Goal: Task Accomplishment & Management: Complete application form

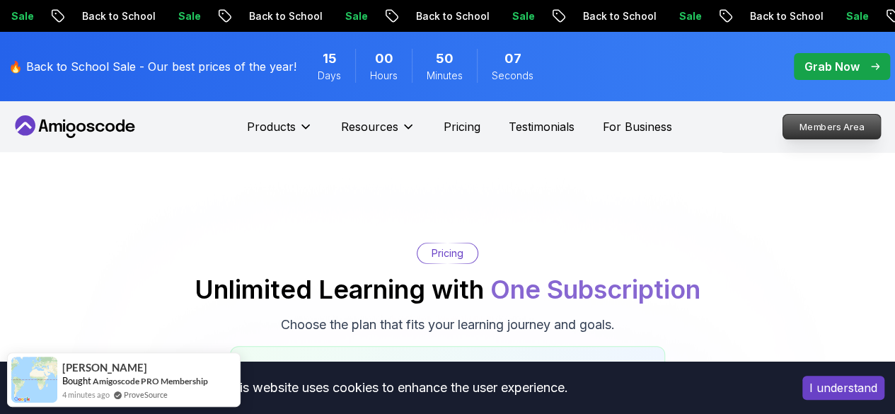
click at [818, 124] on p "Members Area" at bounding box center [832, 127] width 98 height 24
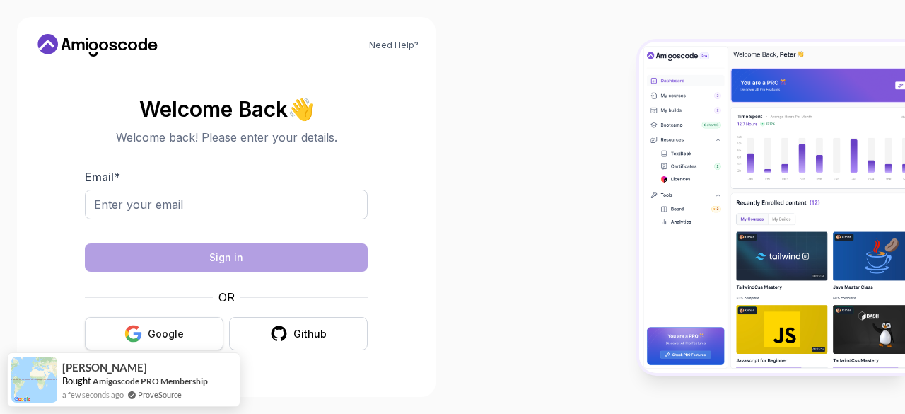
click at [136, 327] on icon "button" at bounding box center [132, 328] width 13 height 7
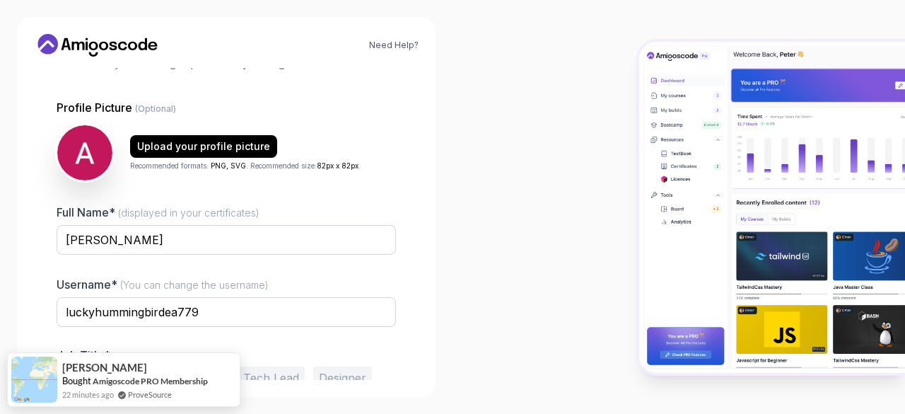
scroll to position [175, 0]
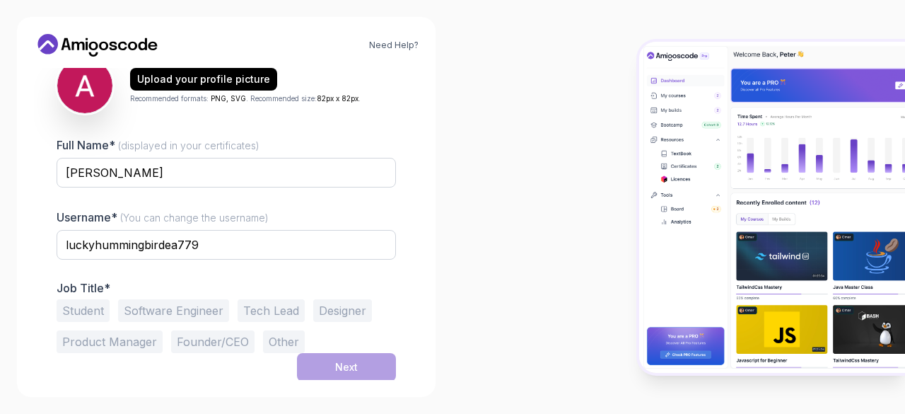
click at [269, 224] on div "Username* (You can change the username) luckyhummingbirdea779" at bounding box center [226, 242] width 339 height 66
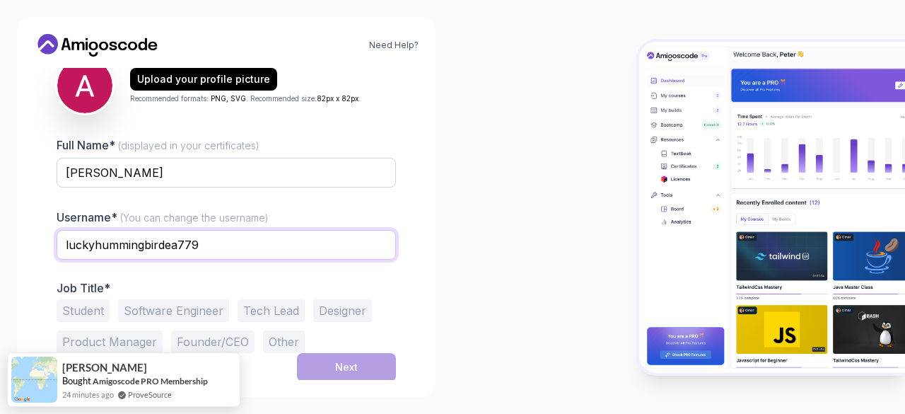
click at [221, 246] on input "luckyhummingbirdea779" at bounding box center [226, 245] width 339 height 30
type input "l"
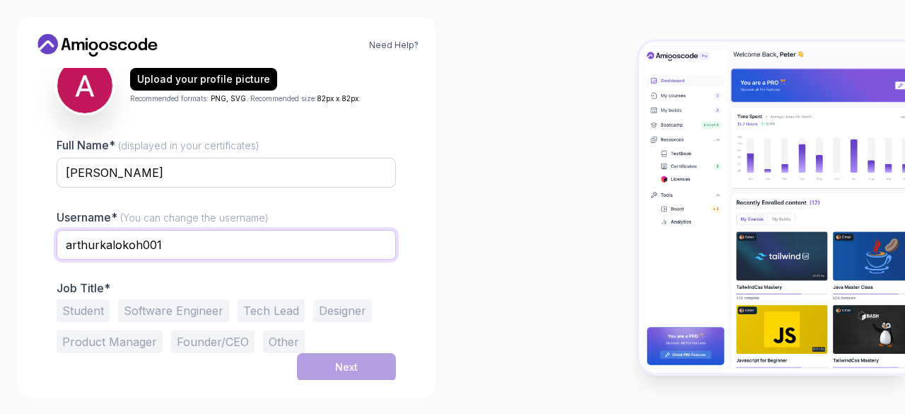
click at [138, 240] on input "arthurkalokoh001" at bounding box center [226, 245] width 339 height 30
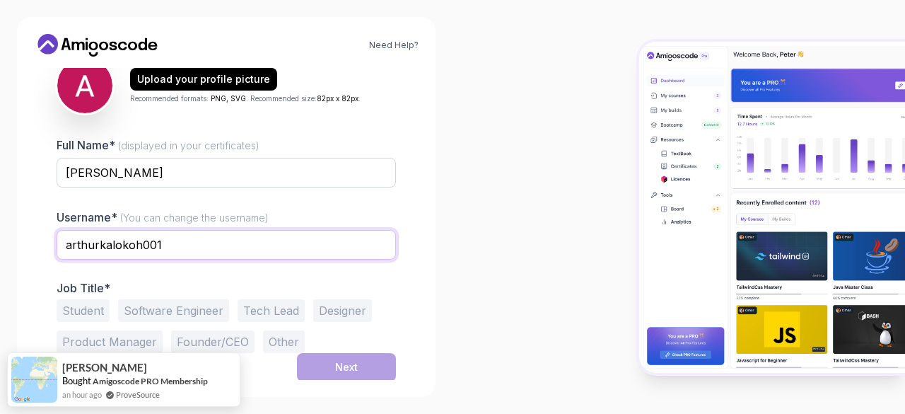
type input "arthurkalokoh001"
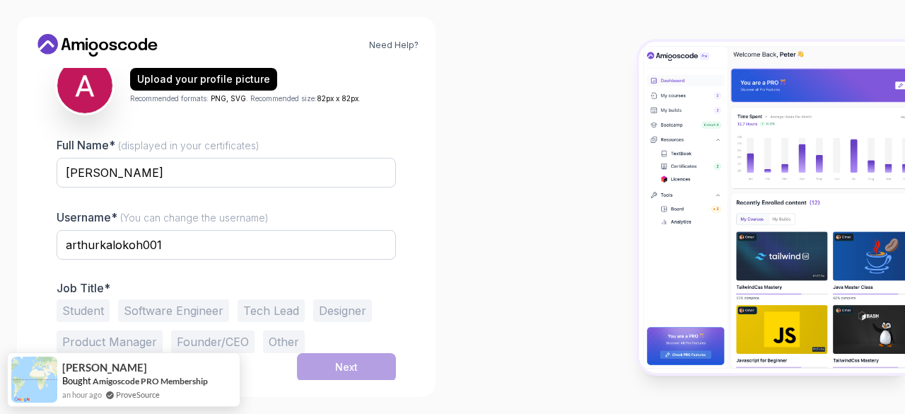
click at [90, 306] on button "Student" at bounding box center [83, 310] width 53 height 23
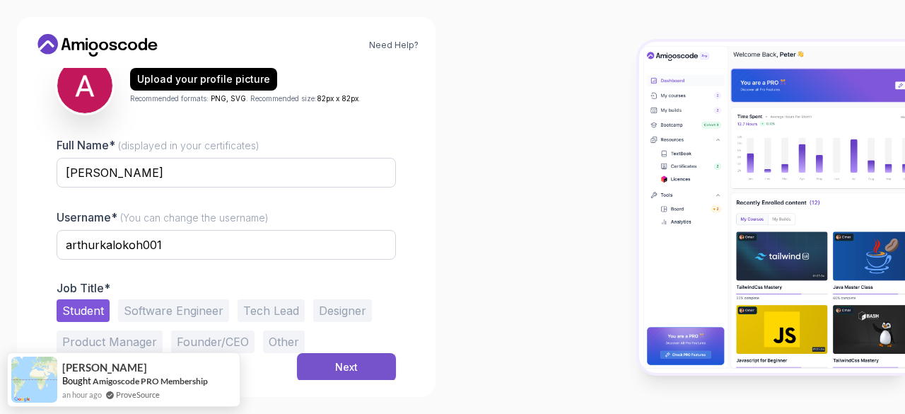
click at [335, 373] on button "Next" at bounding box center [346, 367] width 99 height 28
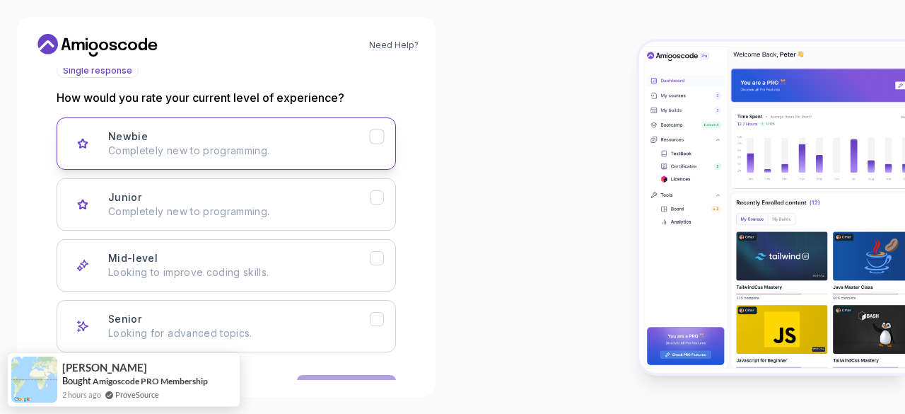
click at [250, 144] on p "Completely new to programming." at bounding box center [239, 151] width 262 height 14
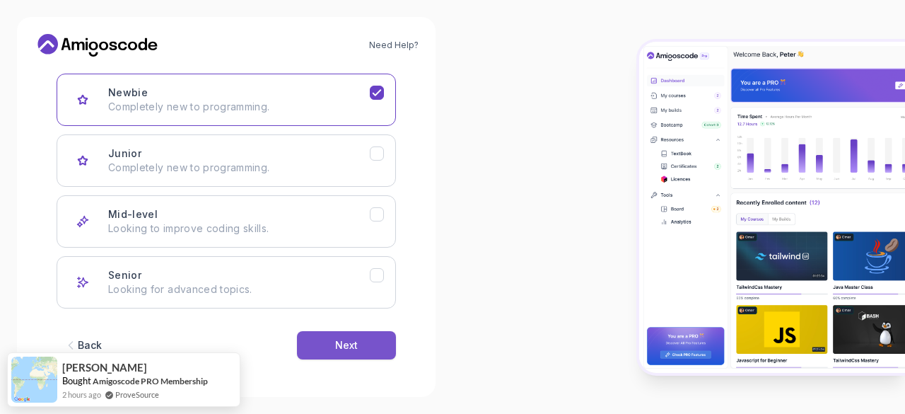
click at [330, 340] on button "Next" at bounding box center [346, 345] width 99 height 28
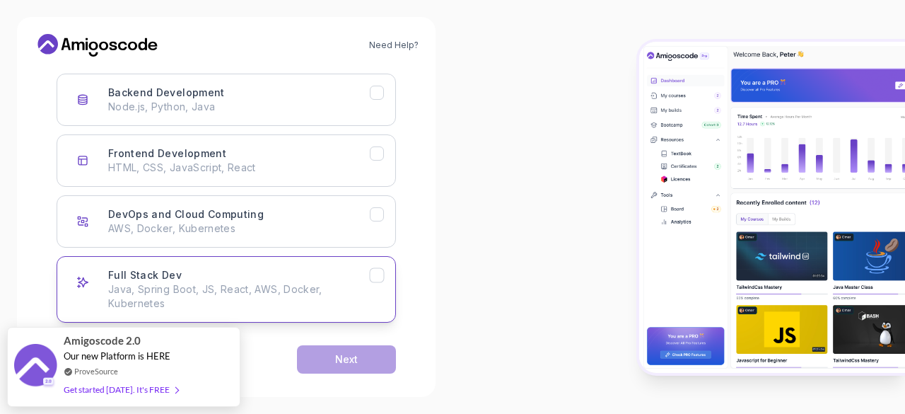
click at [197, 282] on p "Java, Spring Boot, JS, React, AWS, Docker, Kubernetes" at bounding box center [239, 296] width 262 height 28
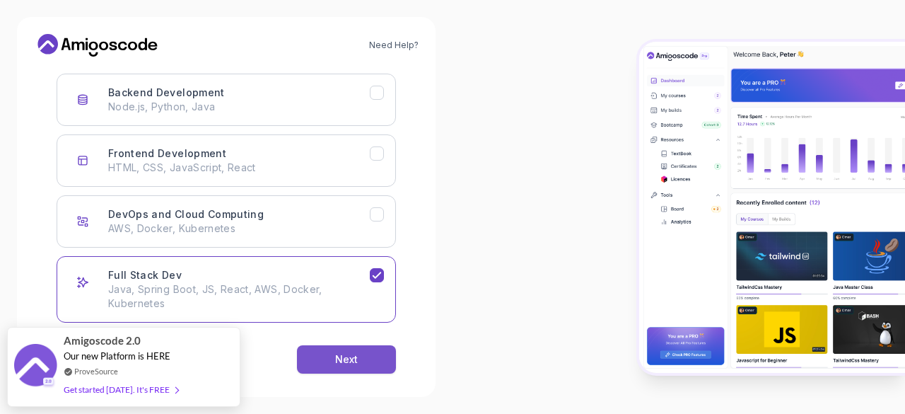
click at [303, 359] on button "Next" at bounding box center [346, 359] width 99 height 28
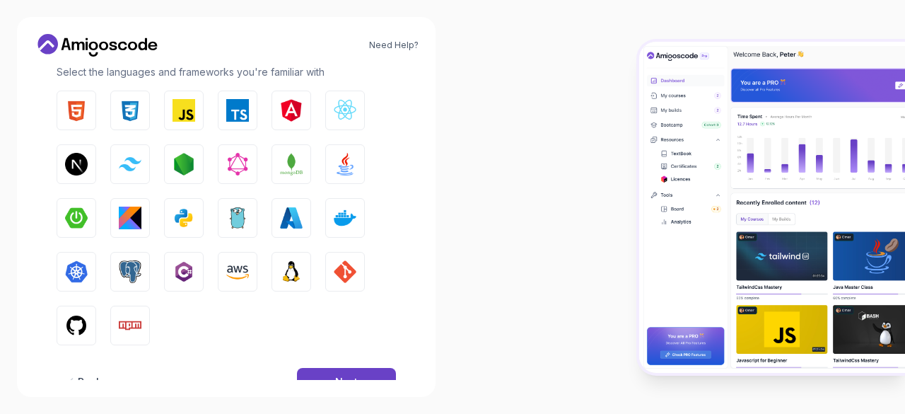
scroll to position [257, 0]
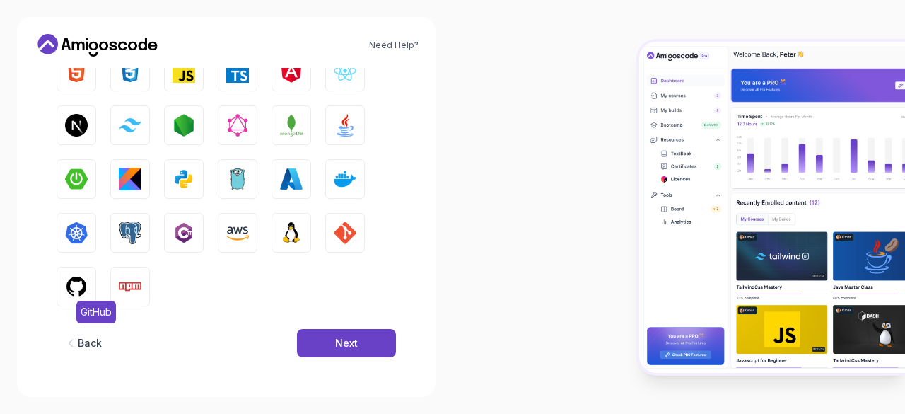
click at [79, 281] on img "button" at bounding box center [76, 286] width 23 height 23
click at [318, 339] on button "Next" at bounding box center [346, 343] width 99 height 28
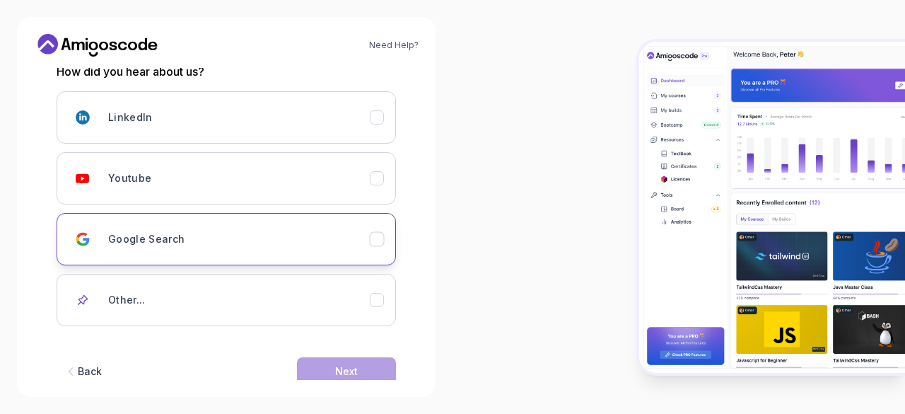
scroll to position [207, 0]
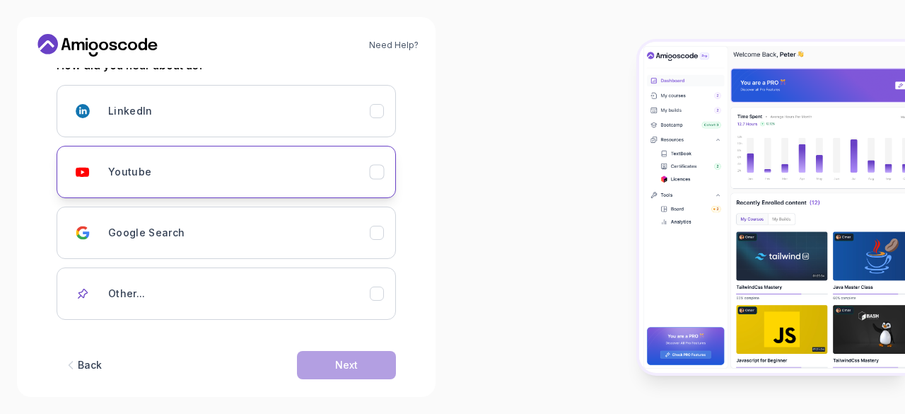
click at [185, 183] on div "Youtube" at bounding box center [239, 172] width 262 height 28
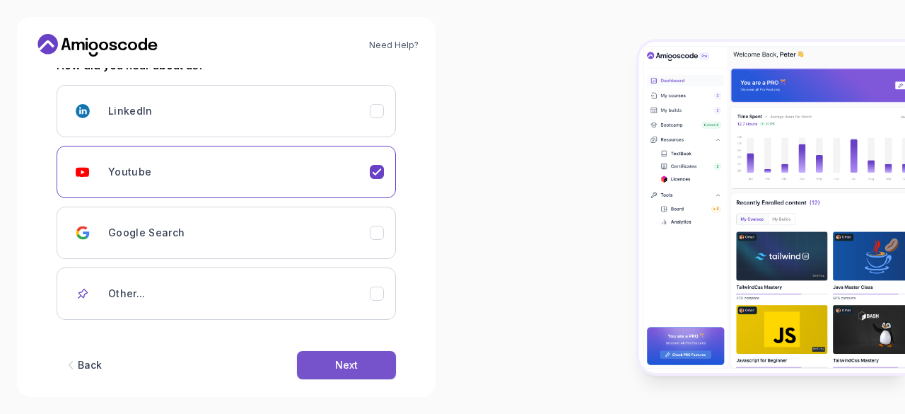
click at [303, 366] on button "Next" at bounding box center [346, 365] width 99 height 28
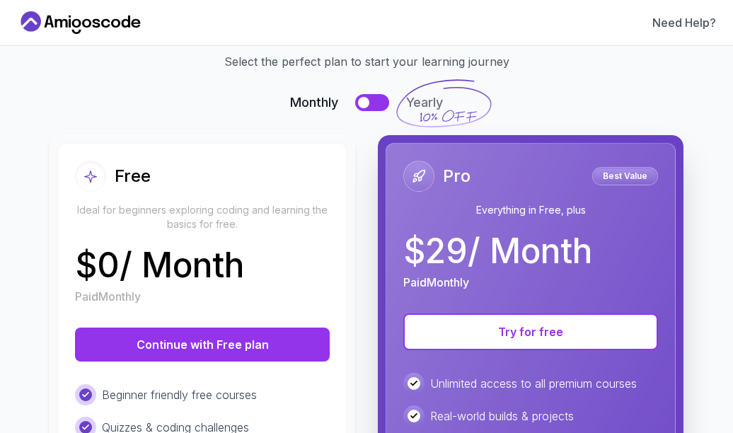
scroll to position [0, 0]
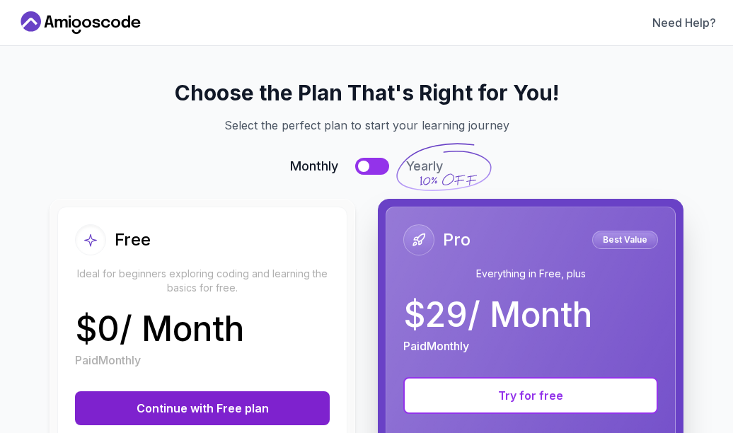
click at [185, 408] on button "Continue with Free plan" at bounding box center [202, 408] width 255 height 34
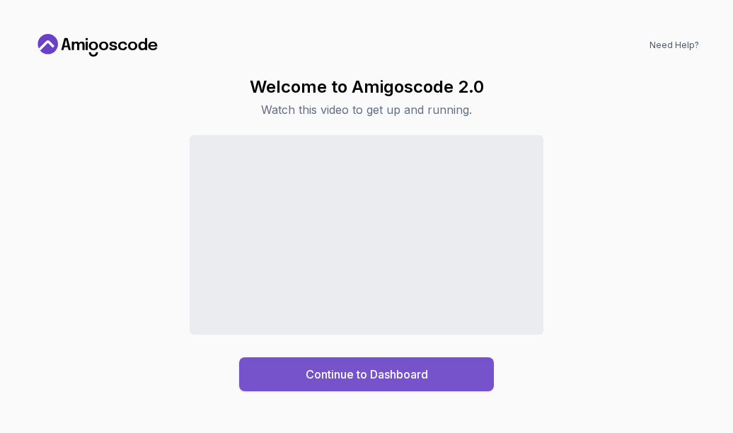
click at [349, 361] on button "Continue to Dashboard" at bounding box center [366, 374] width 255 height 34
